Goal: Use online tool/utility: Utilize a website feature to perform a specific function

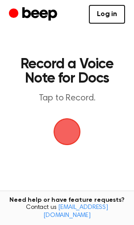
click at [70, 135] on span "button" at bounding box center [66, 131] width 25 height 25
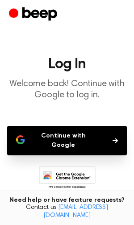
click at [46, 138] on button "Continue with Google" at bounding box center [67, 140] width 120 height 29
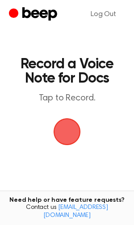
click at [69, 133] on span "button" at bounding box center [66, 131] width 25 height 25
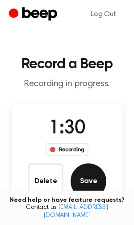
click at [98, 175] on button "Save" at bounding box center [88, 181] width 36 height 36
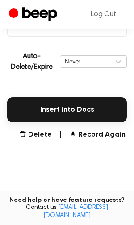
scroll to position [191, 0]
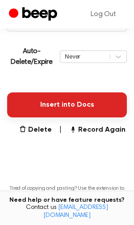
click at [61, 105] on button "Insert into Docs" at bounding box center [67, 104] width 120 height 25
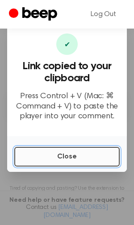
click at [66, 153] on button "Close" at bounding box center [66, 157] width 105 height 20
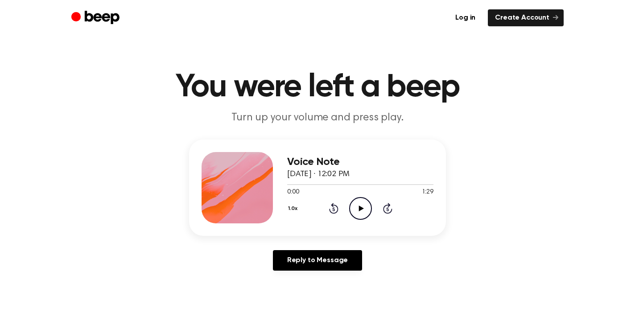
click at [358, 207] on icon "Play Audio" at bounding box center [360, 208] width 23 height 23
click at [359, 207] on icon at bounding box center [361, 209] width 4 height 6
